Goal: Task Accomplishment & Management: Use online tool/utility

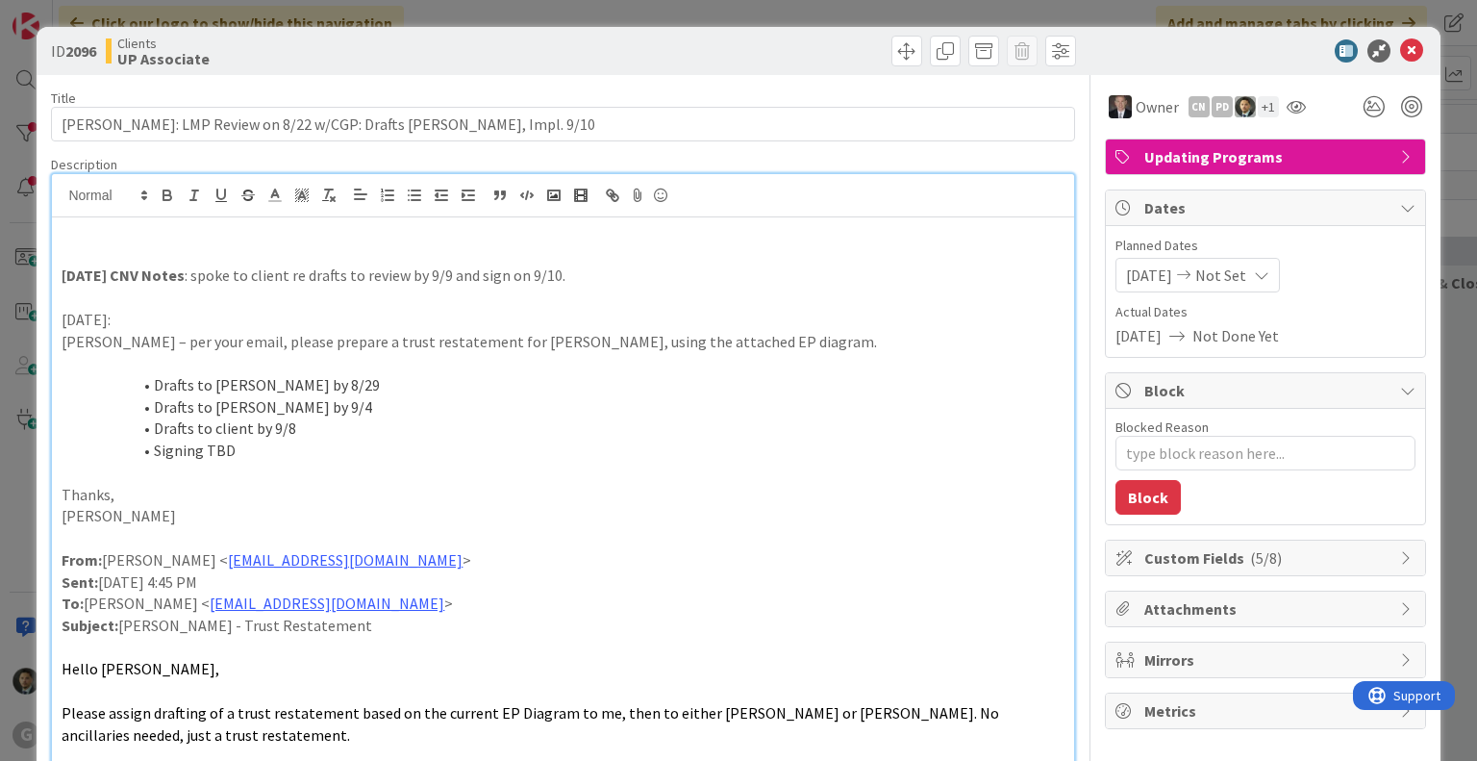
scroll to position [577, 0]
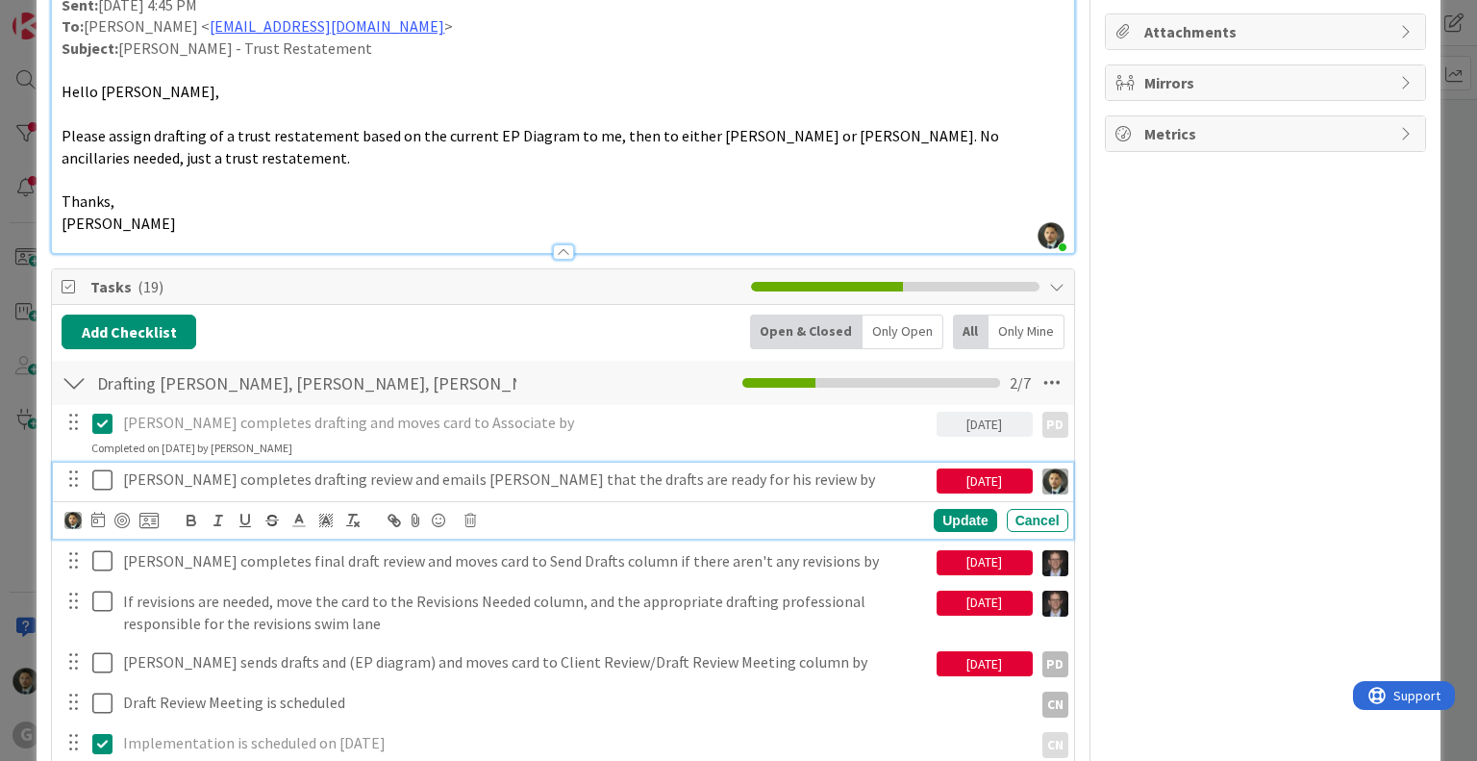
click at [103, 476] on icon at bounding box center [102, 479] width 20 height 23
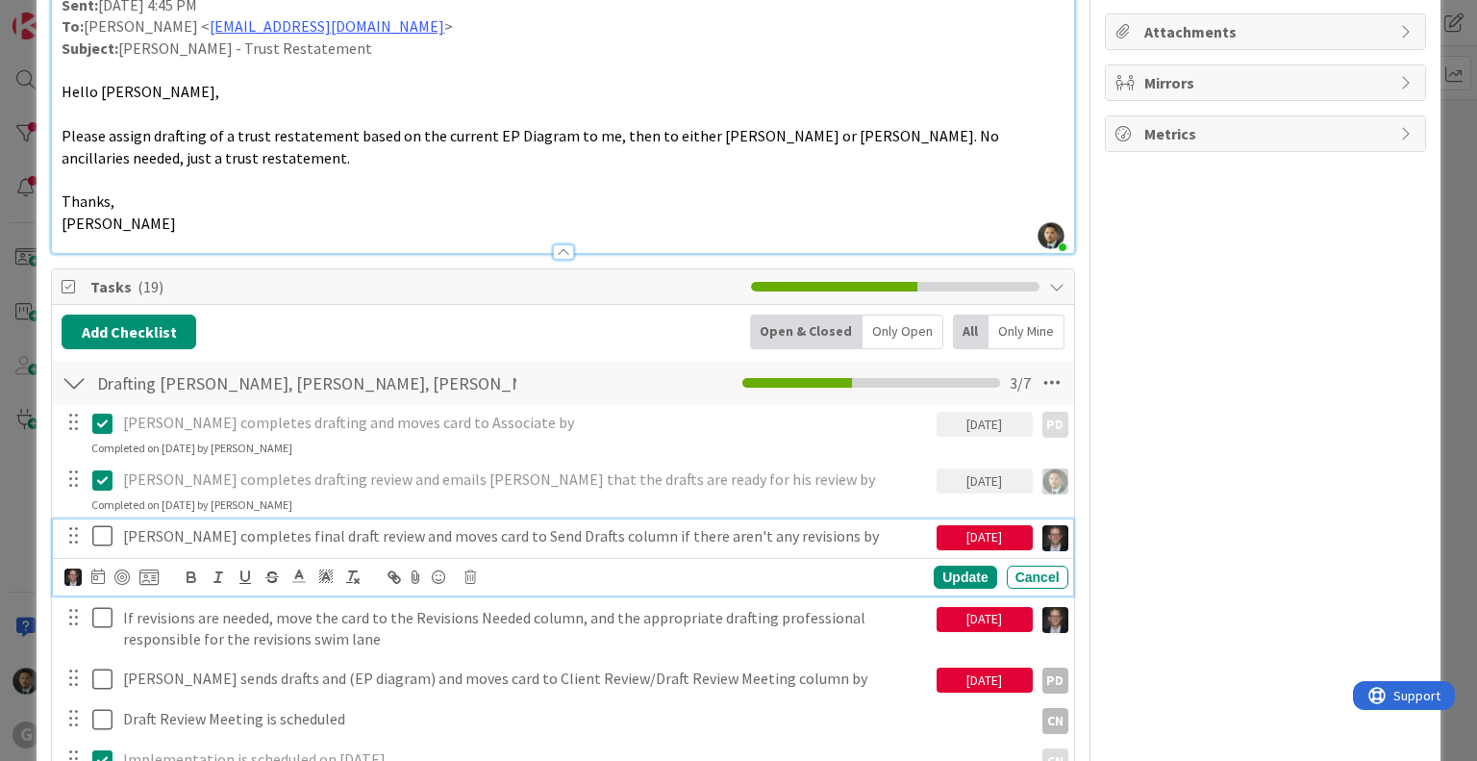
click at [142, 534] on p "[PERSON_NAME] completes final draft review and moves card to Send Drafts column…" at bounding box center [526, 536] width 806 height 22
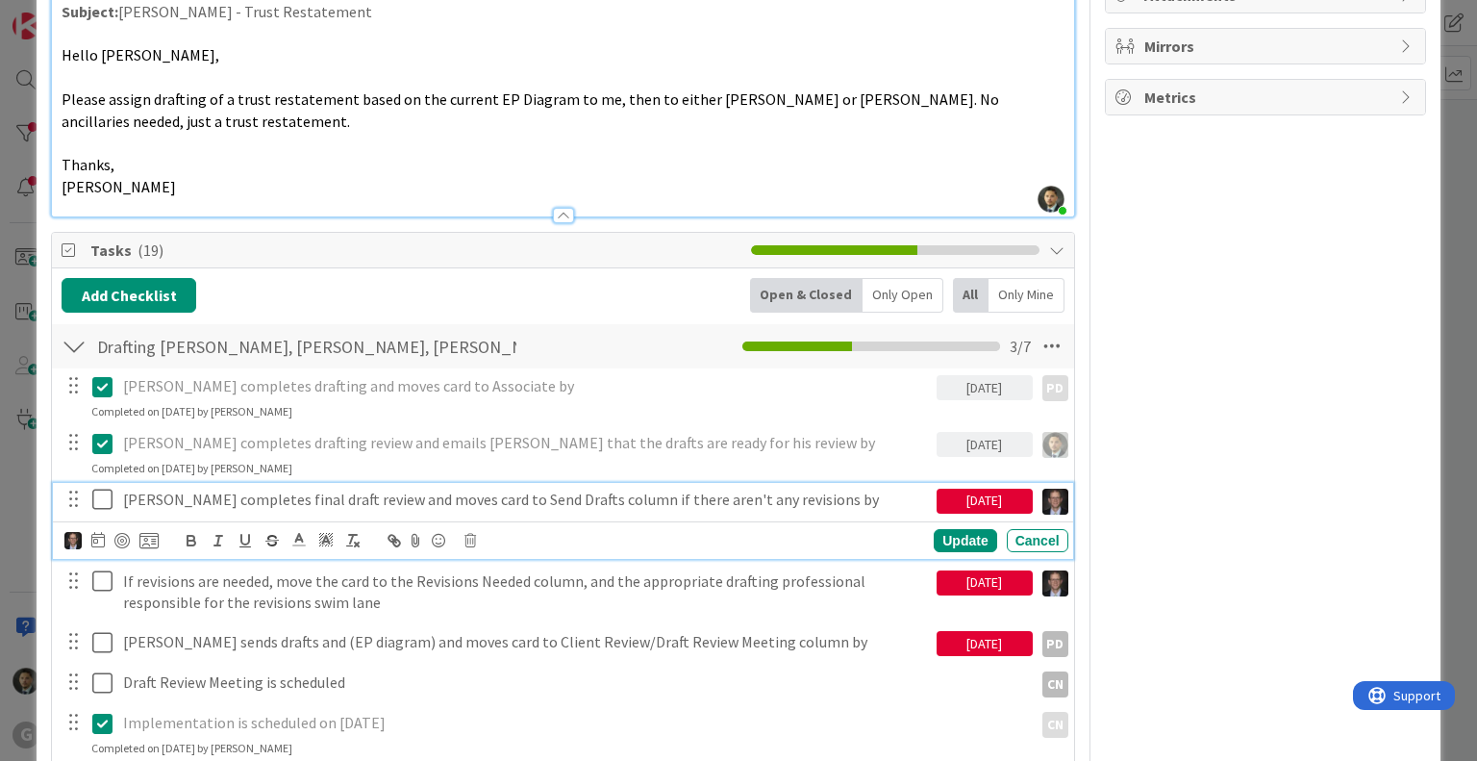
scroll to position [673, 0]
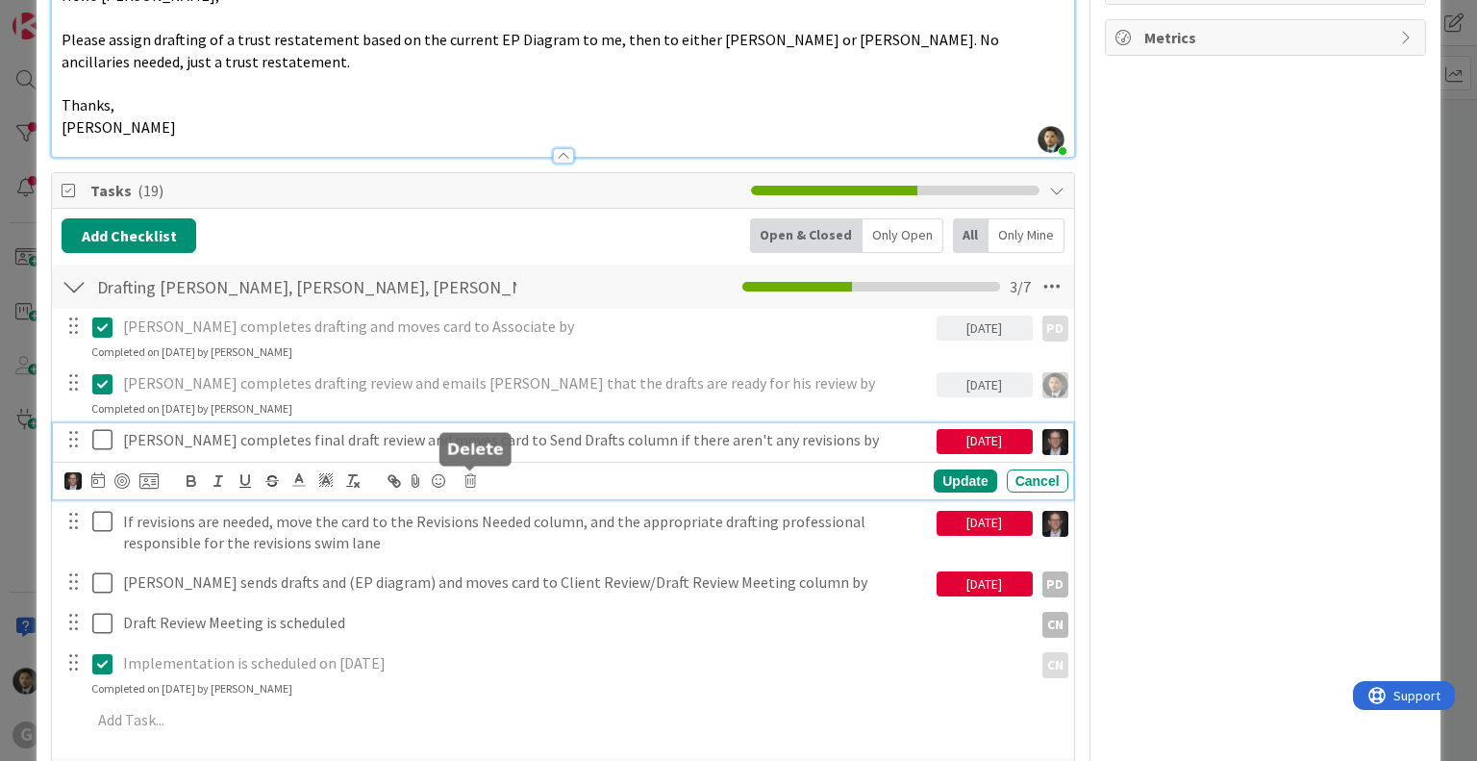
click at [469, 480] on icon at bounding box center [470, 480] width 12 height 13
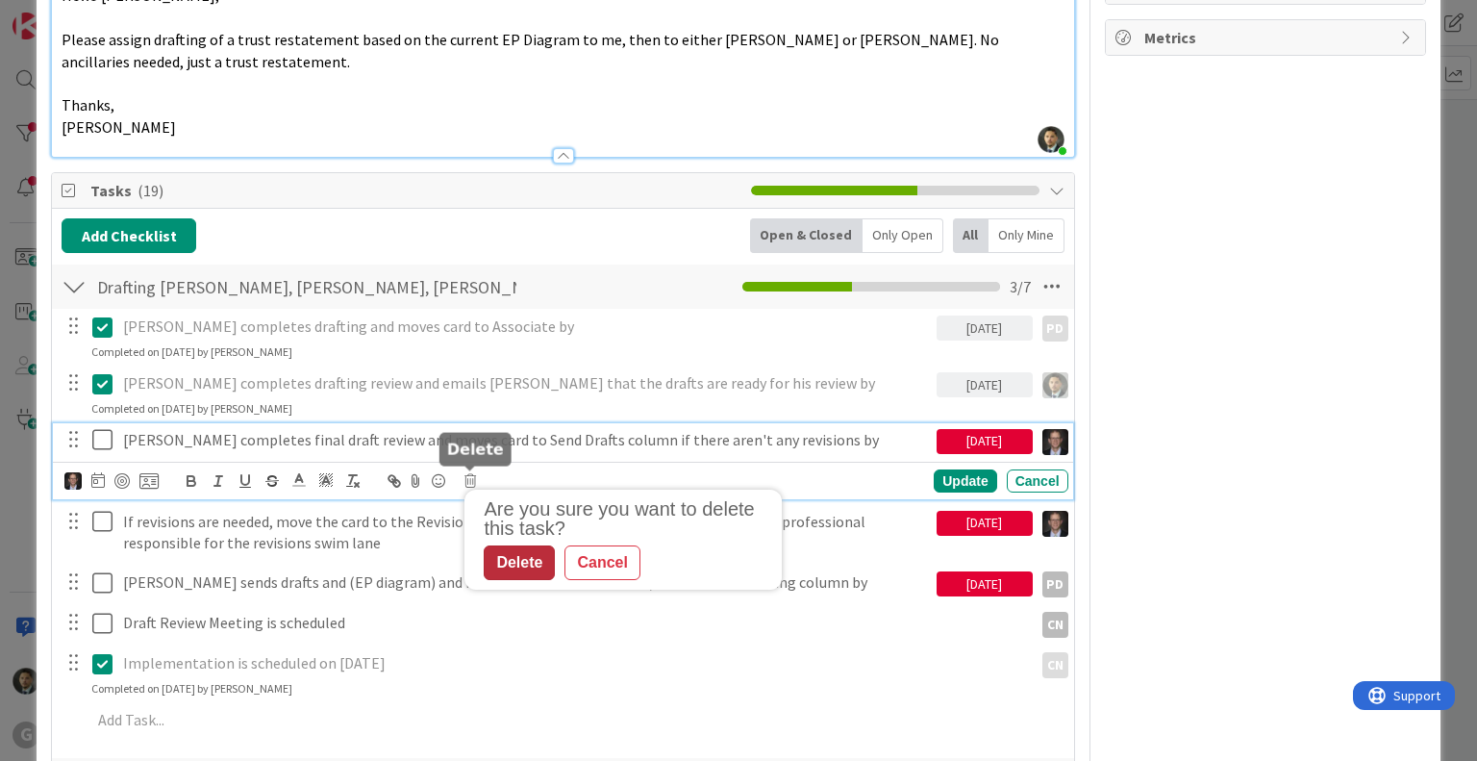
click at [517, 560] on div "Delete" at bounding box center [519, 562] width 71 height 35
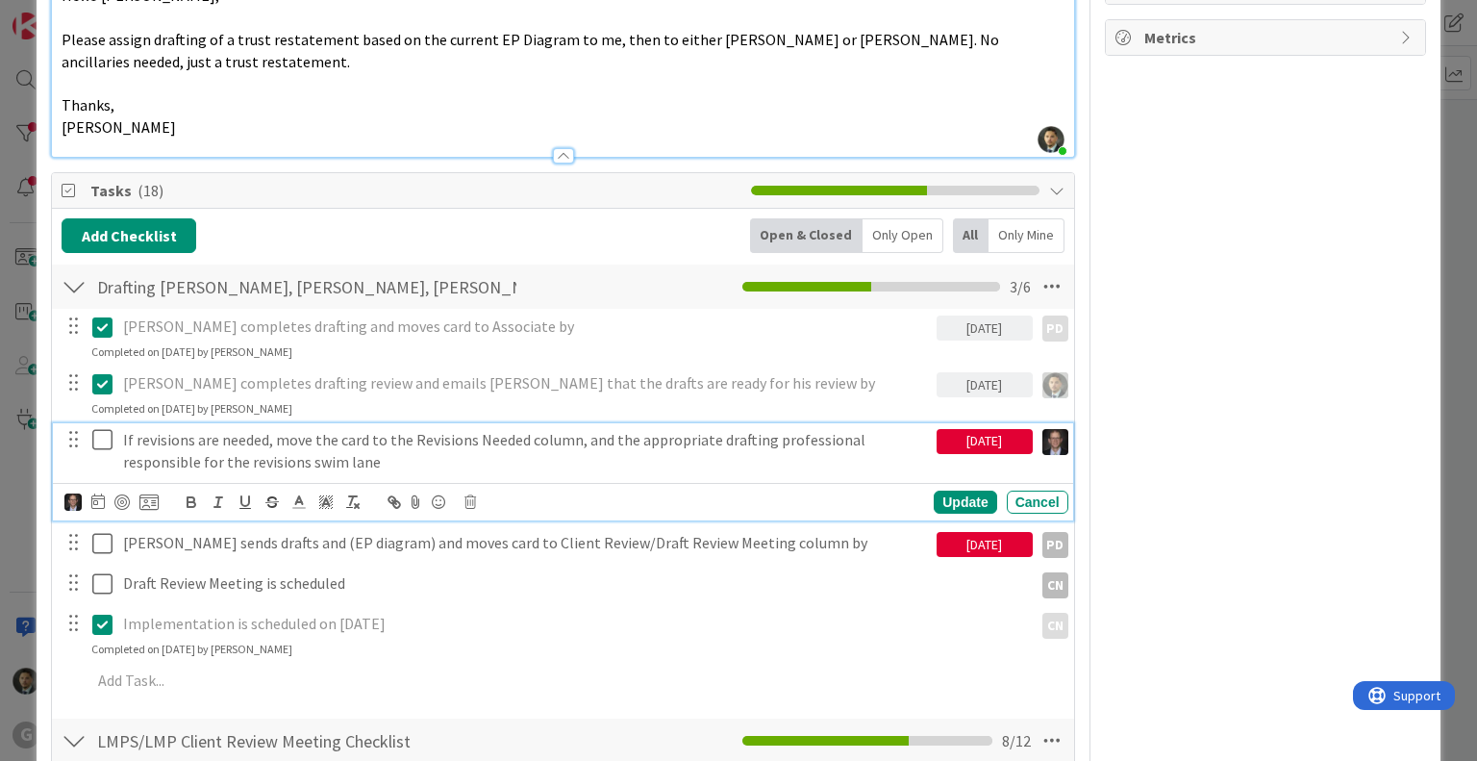
click at [520, 441] on p "If revisions are needed, move the card to the Revisions Needed column, and the …" at bounding box center [526, 450] width 806 height 43
click at [475, 503] on icon at bounding box center [470, 501] width 12 height 13
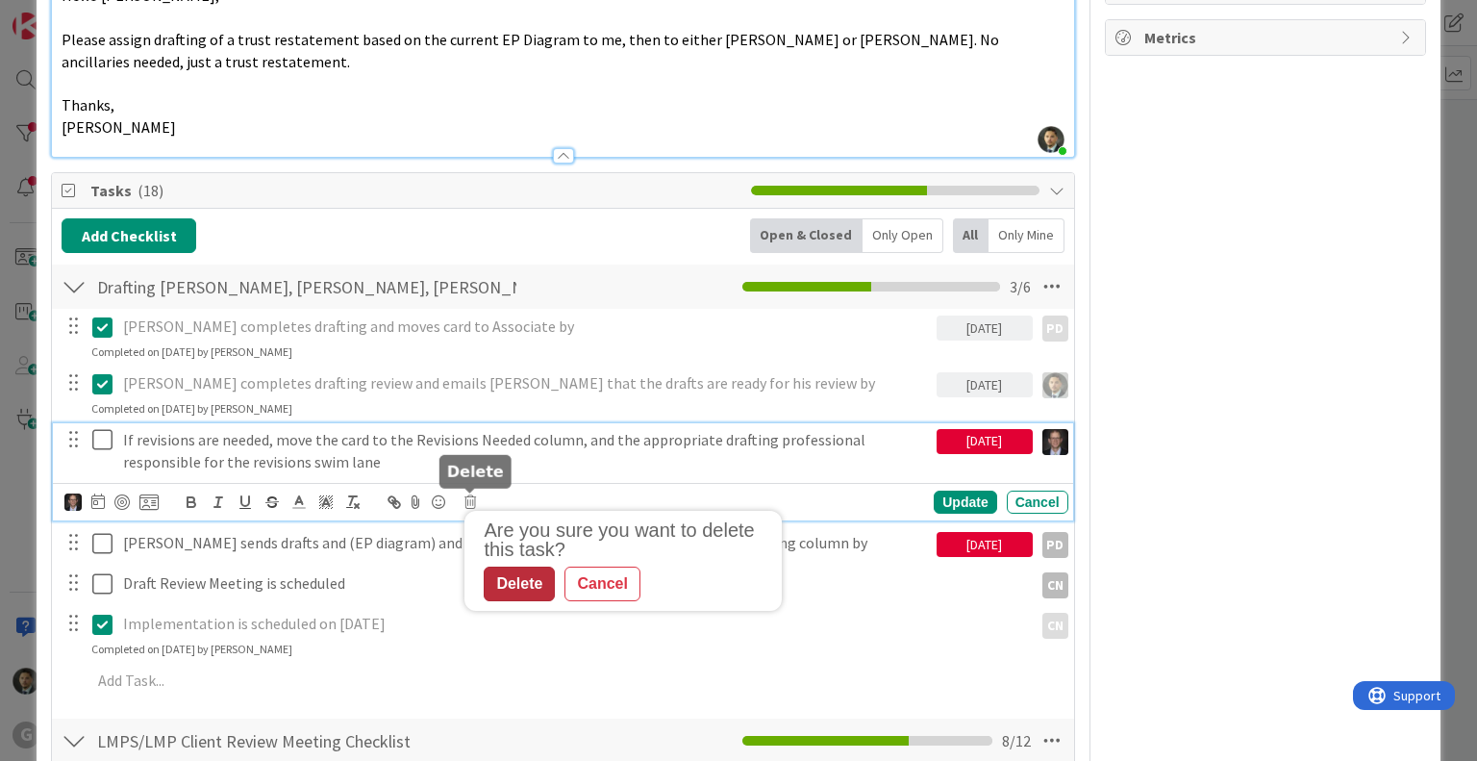
click at [516, 575] on div "Delete" at bounding box center [519, 583] width 71 height 35
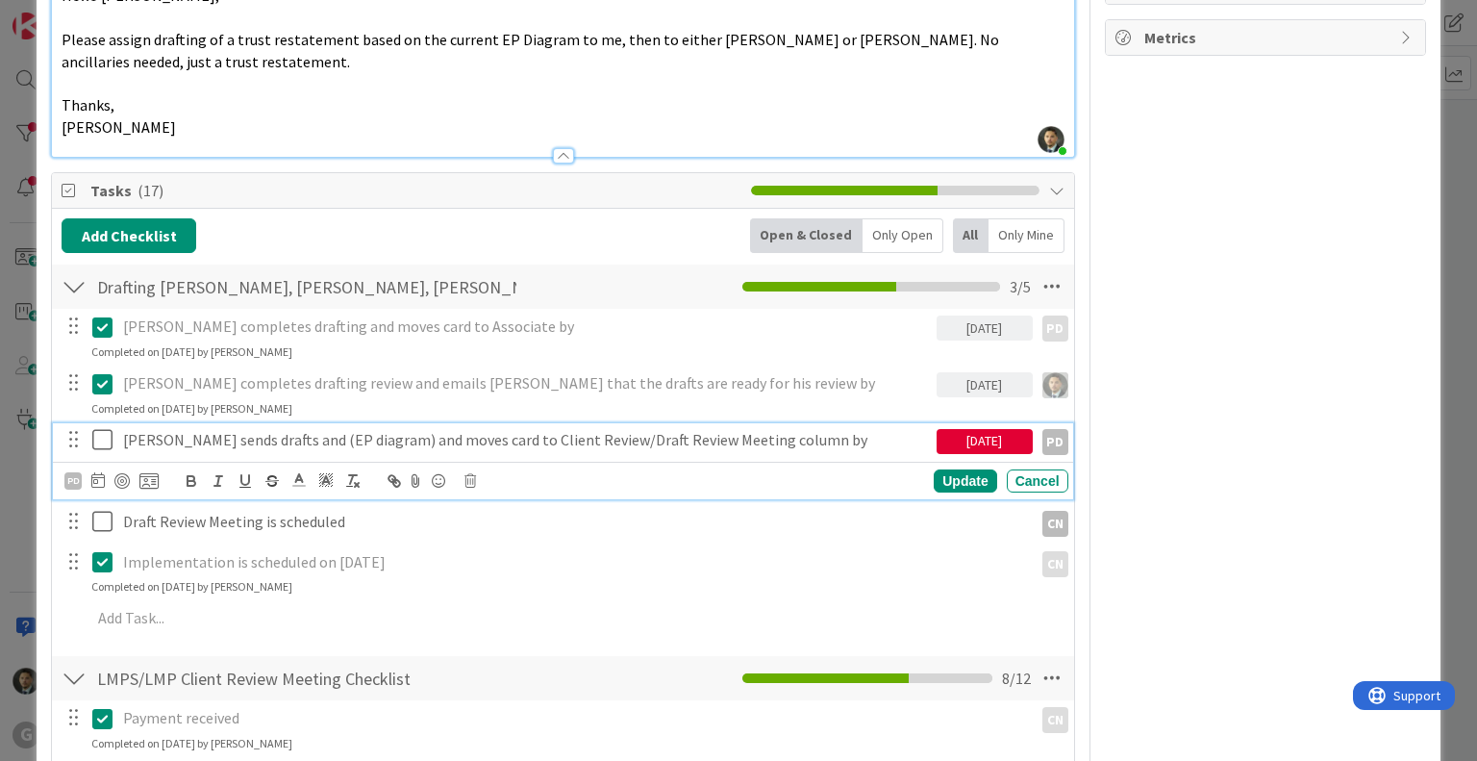
click at [470, 446] on p "[PERSON_NAME] sends drafts and (EP diagram) and moves card to Client Review/Dra…" at bounding box center [526, 440] width 806 height 22
click at [469, 483] on icon at bounding box center [470, 480] width 12 height 13
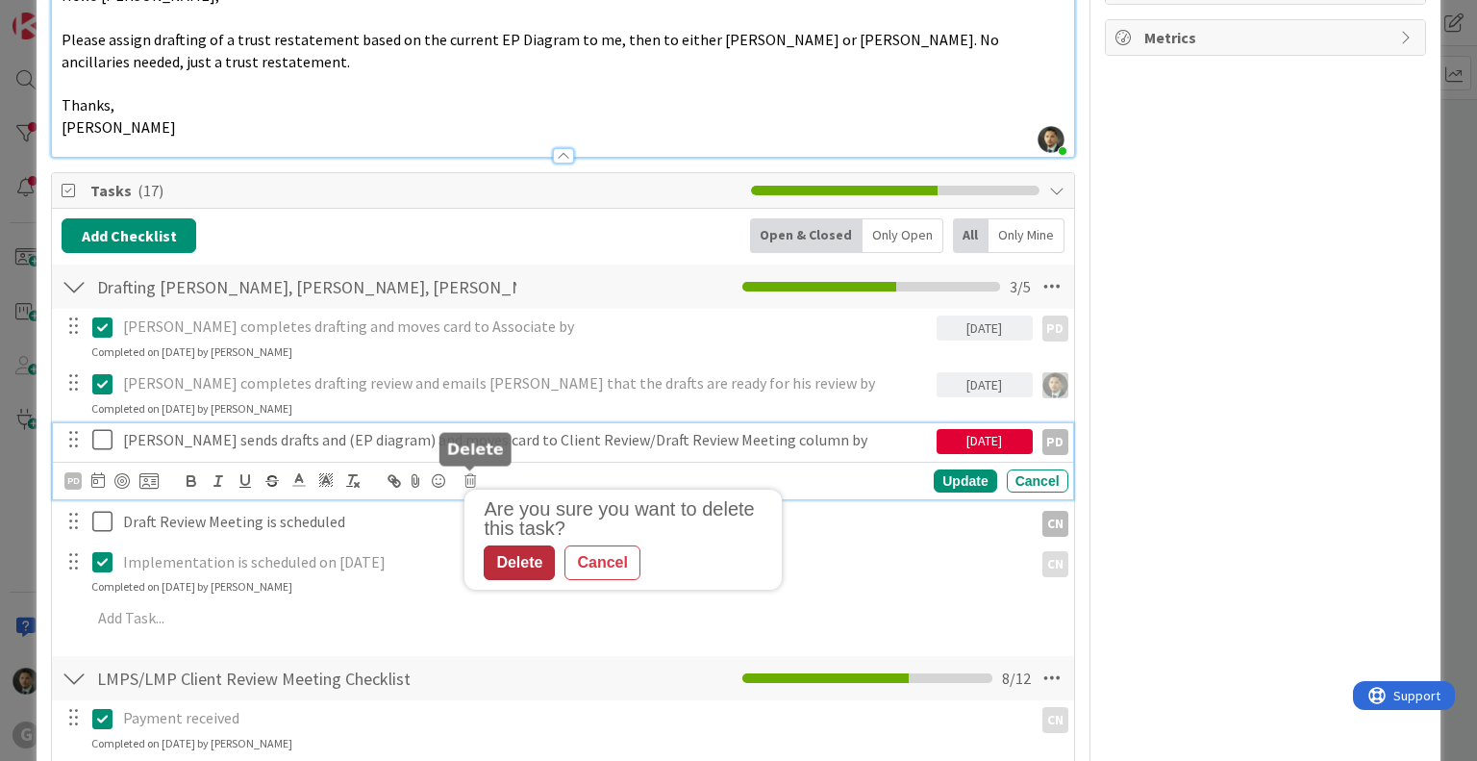
click at [506, 563] on div "Delete" at bounding box center [519, 562] width 71 height 35
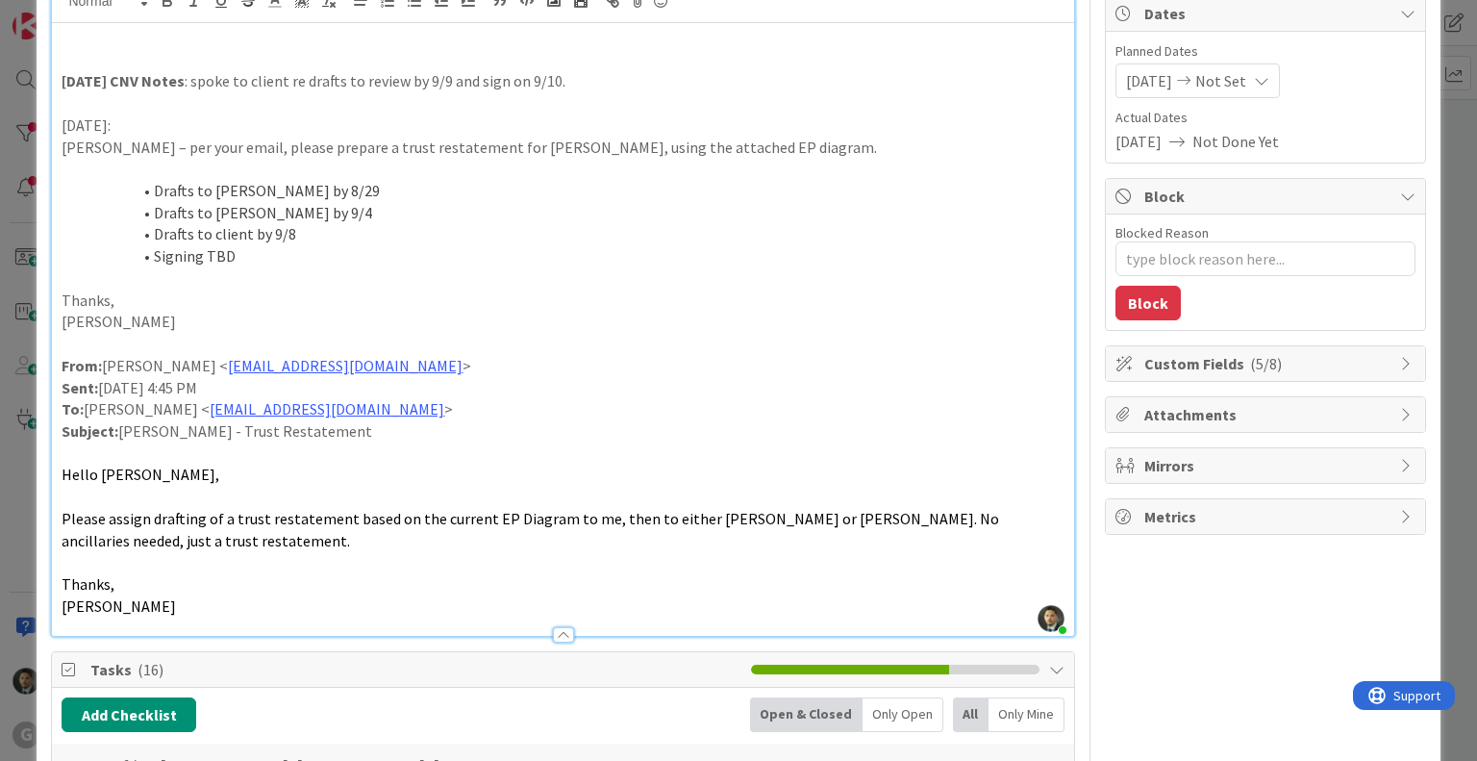
scroll to position [0, 0]
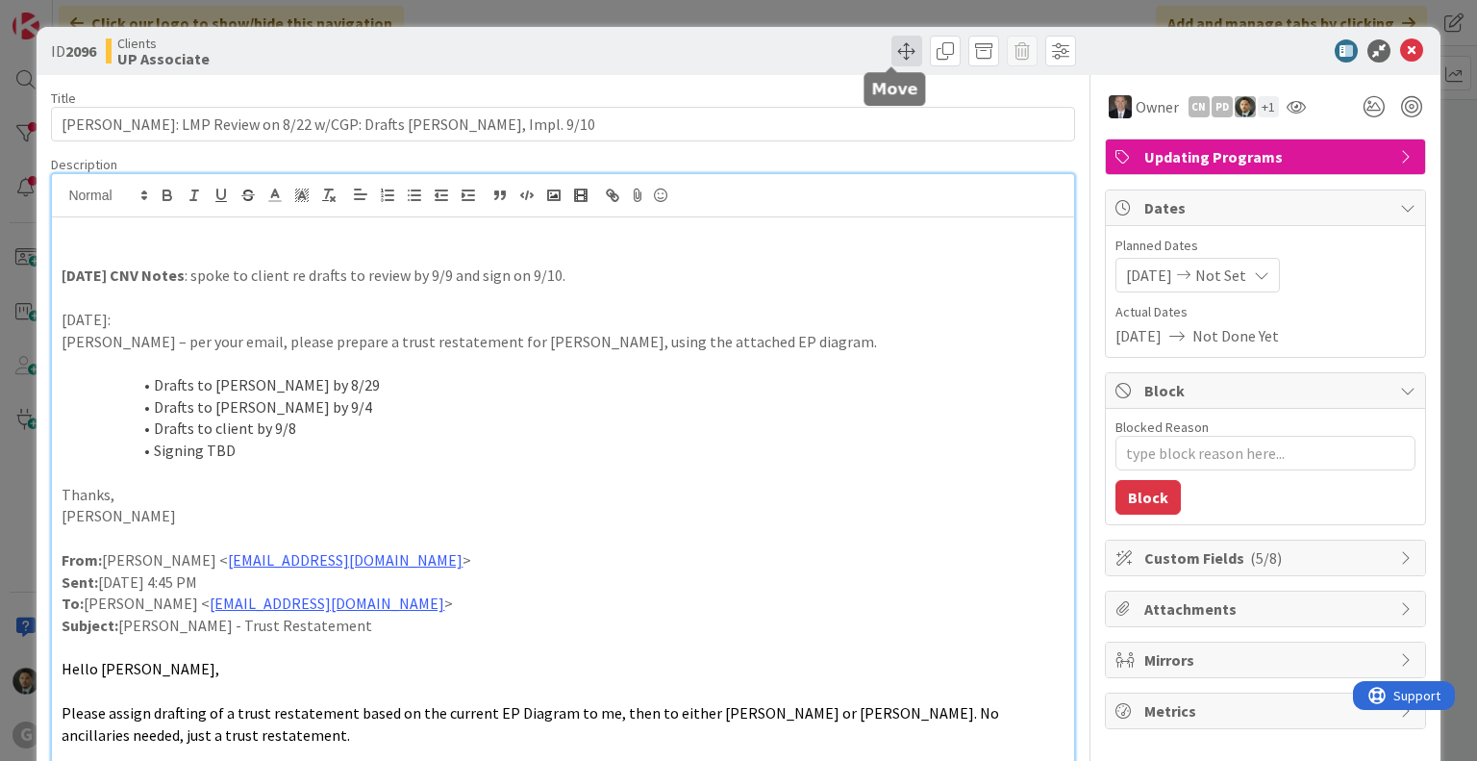
click at [898, 51] on span at bounding box center [906, 51] width 31 height 31
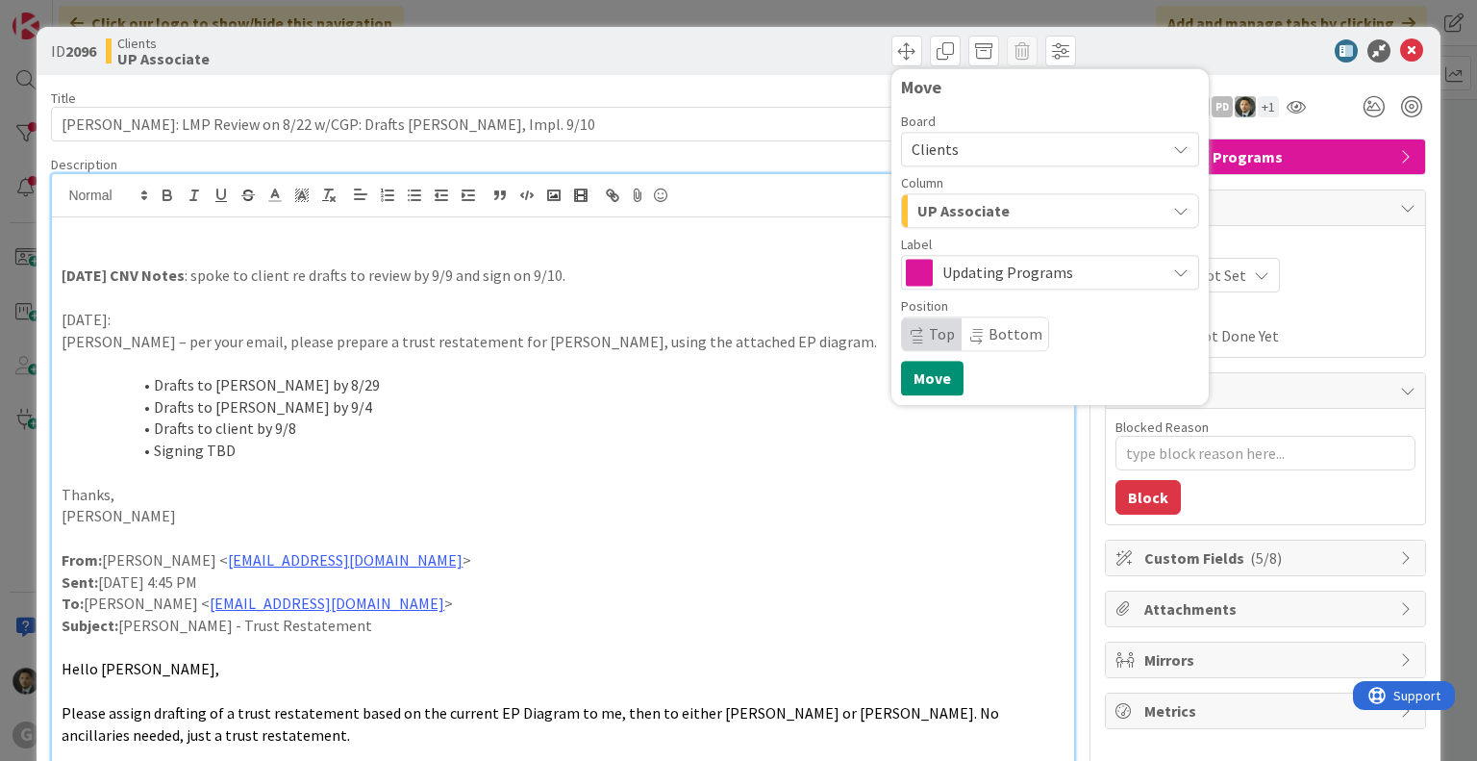
click at [964, 200] on span "UP Associate" at bounding box center [963, 210] width 92 height 25
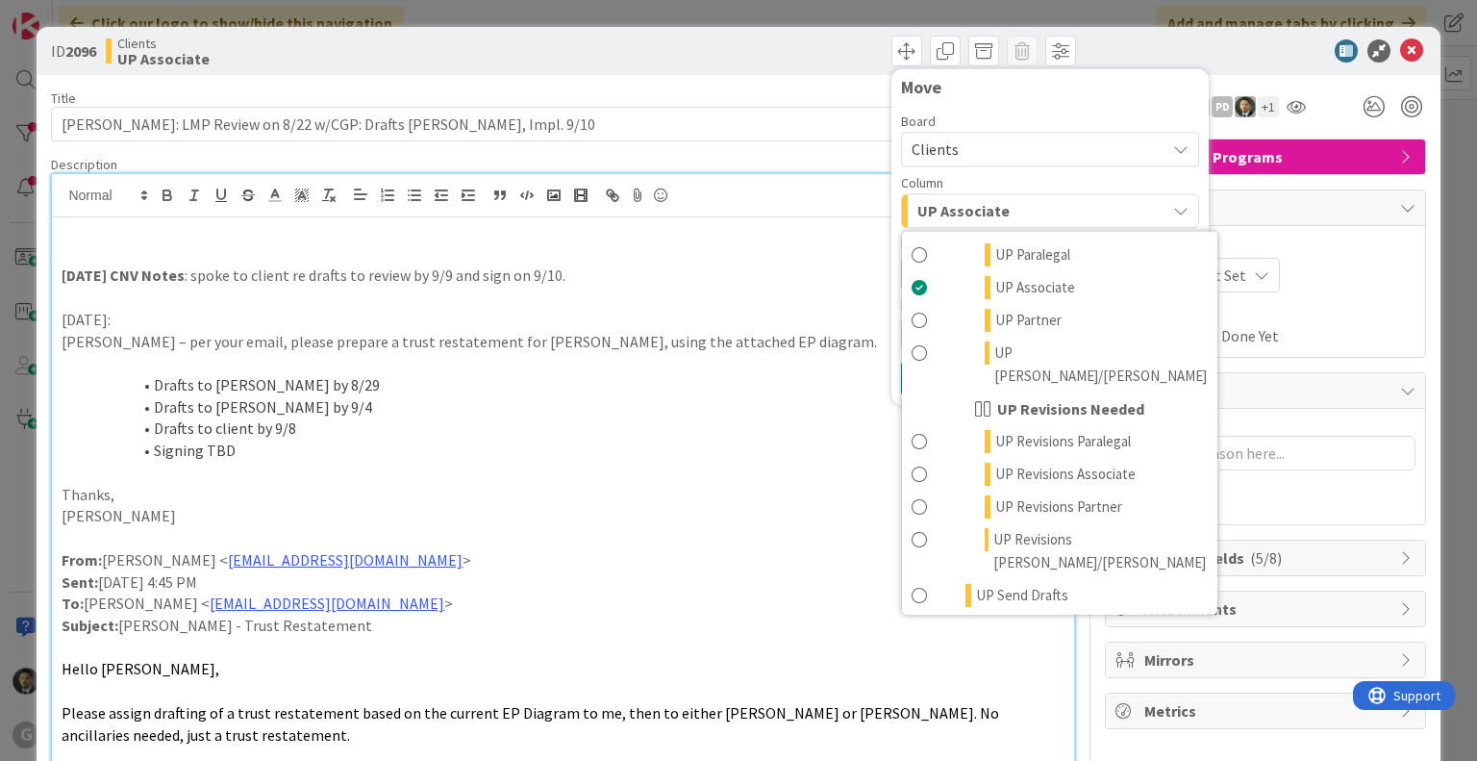
scroll to position [1499, 0]
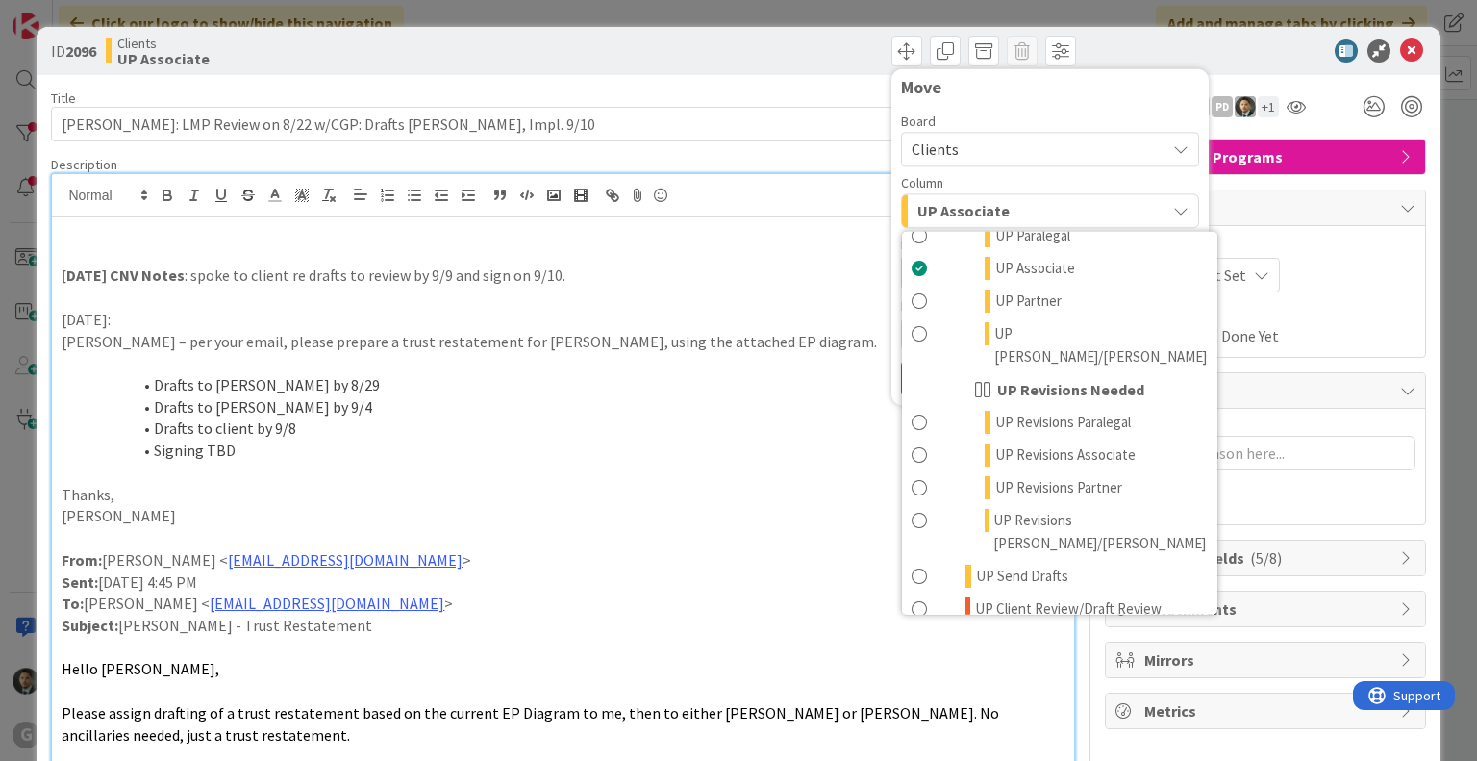
click at [1012, 653] on span "UP Execution / Signing" at bounding box center [1044, 664] width 137 height 23
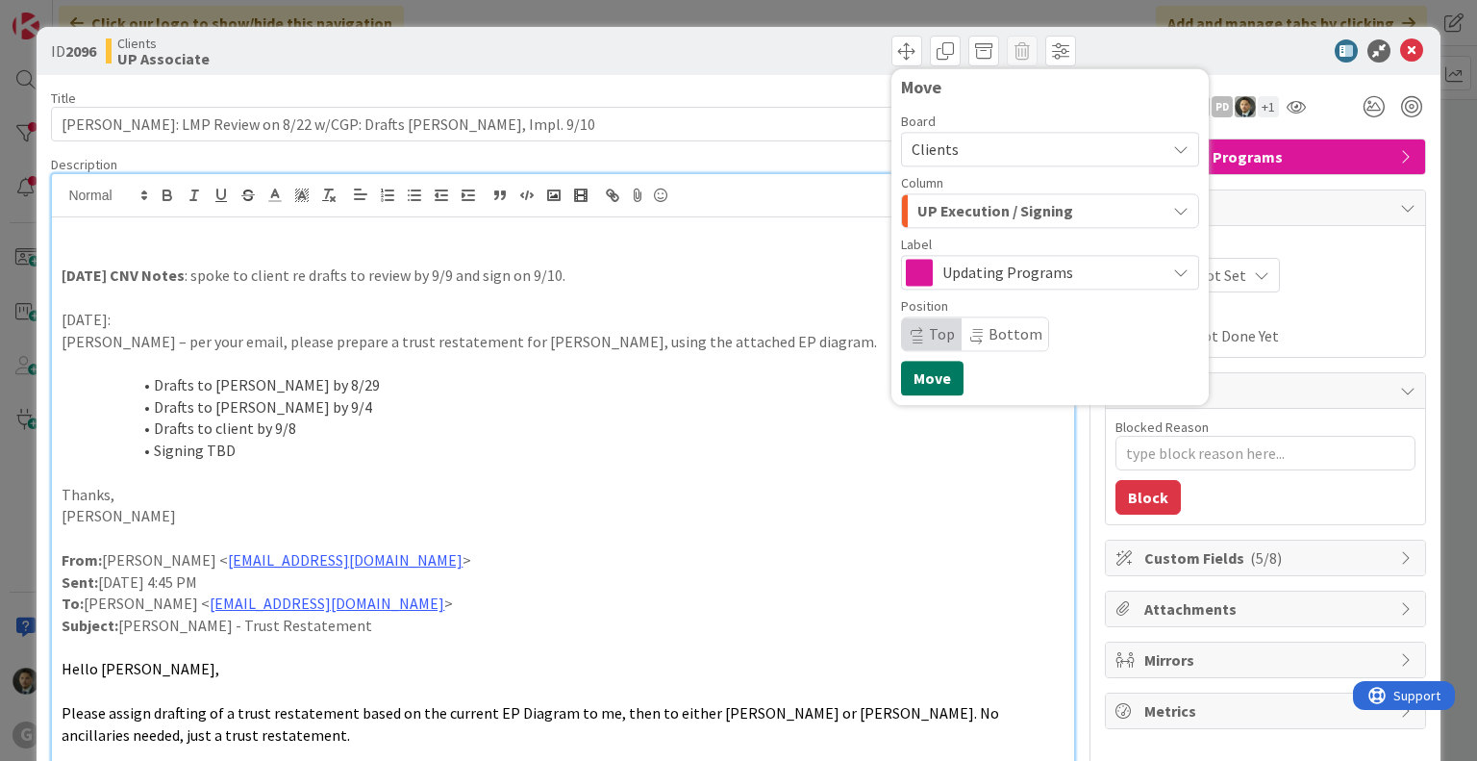
click at [910, 387] on button "Move" at bounding box center [932, 378] width 63 height 35
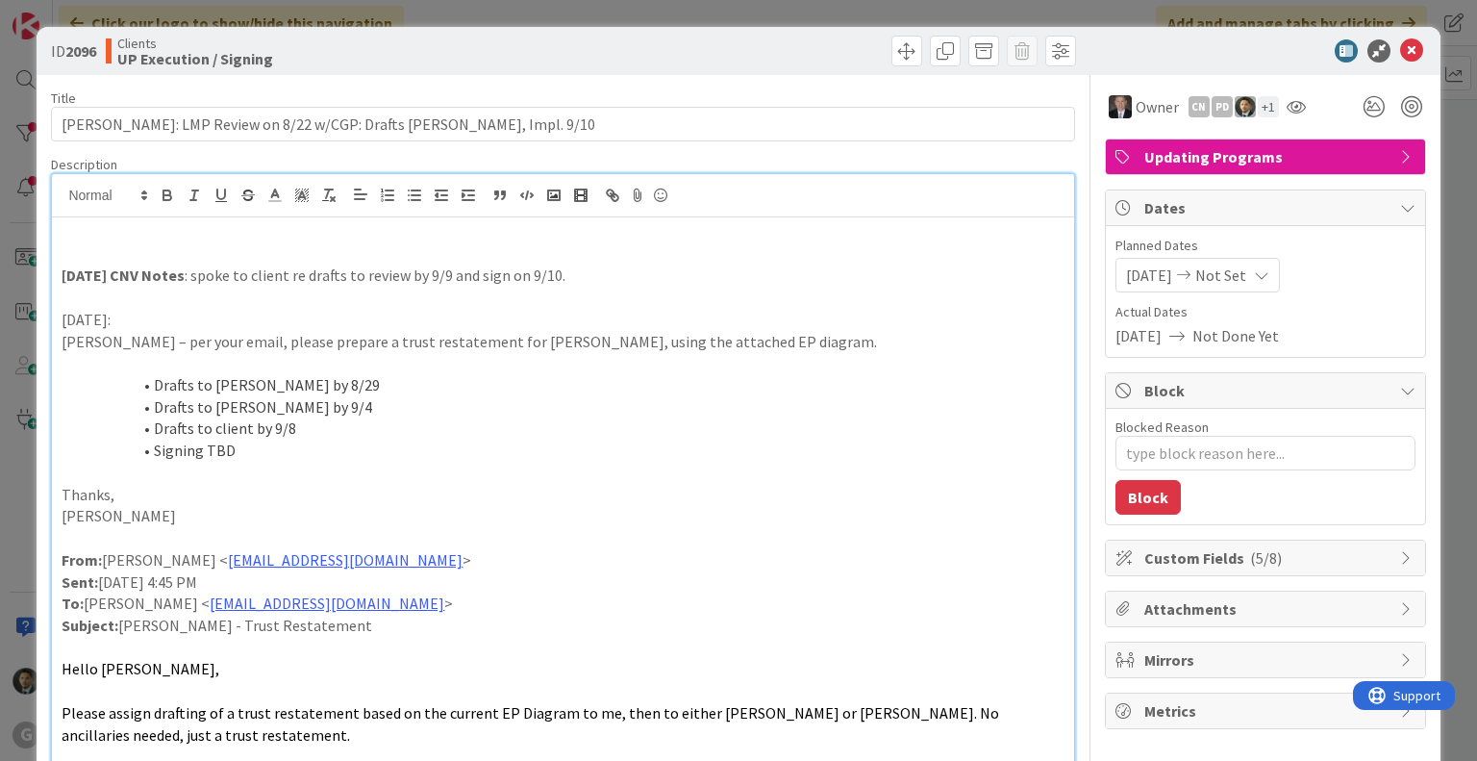
type textarea "x"
click at [785, 12] on div "ID 2096 Clients UP Execution / Signing Move Move Title 75 / 128 [PERSON_NAME]: …" at bounding box center [738, 380] width 1477 height 761
